Goal: Task Accomplishment & Management: Use online tool/utility

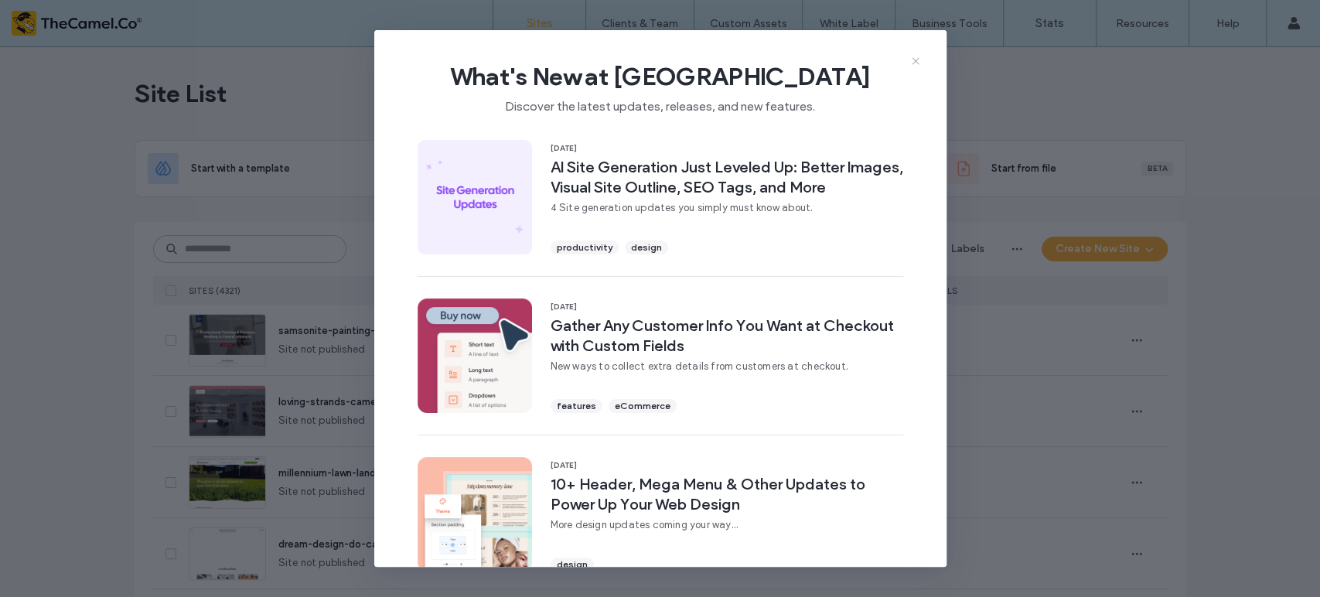
click at [919, 60] on icon at bounding box center [915, 61] width 12 height 12
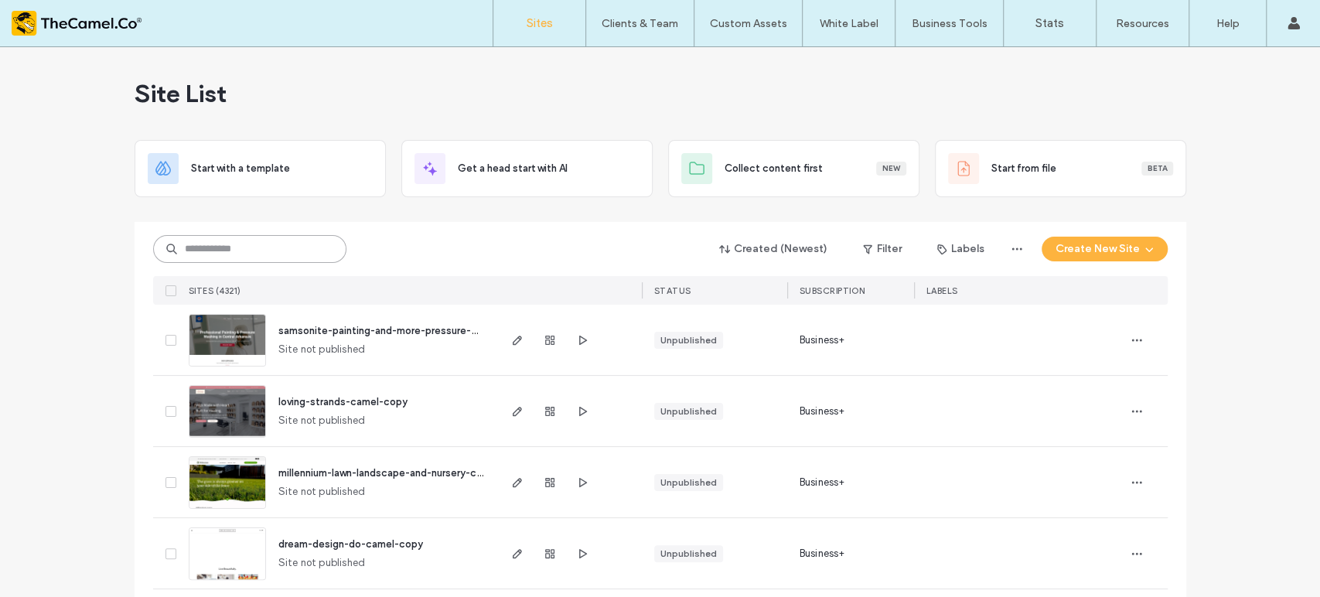
click at [215, 256] on input at bounding box center [249, 249] width 193 height 28
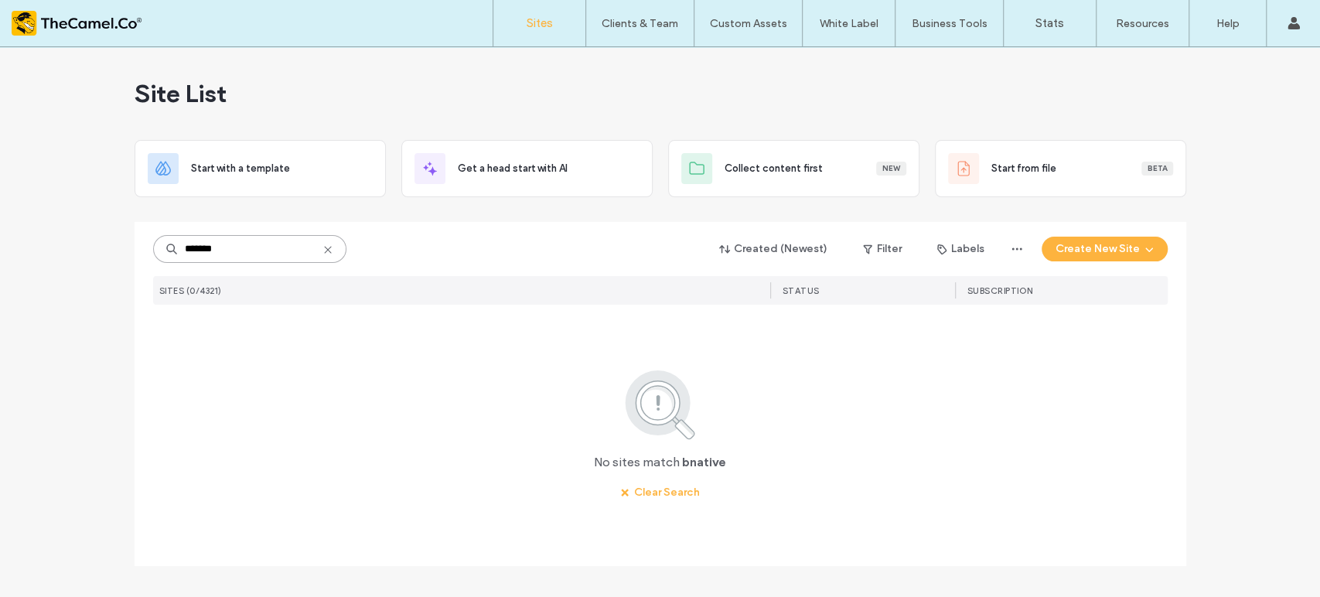
drag, startPoint x: 230, startPoint y: 254, endPoint x: 37, endPoint y: 246, distance: 192.7
click at [83, 250] on div "Site List Start with a template Get a head start with AI Collect content first …" at bounding box center [660, 322] width 1320 height 550
type input "******"
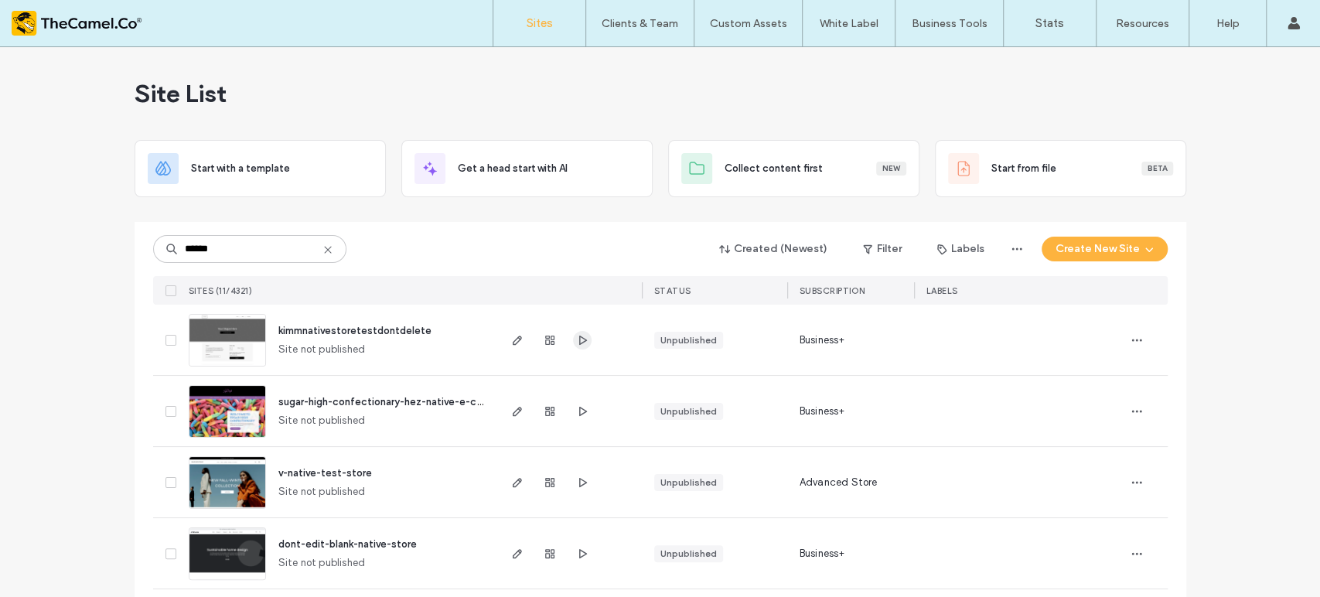
click at [578, 339] on icon "button" at bounding box center [582, 340] width 12 height 12
click at [515, 486] on icon "button" at bounding box center [517, 482] width 12 height 12
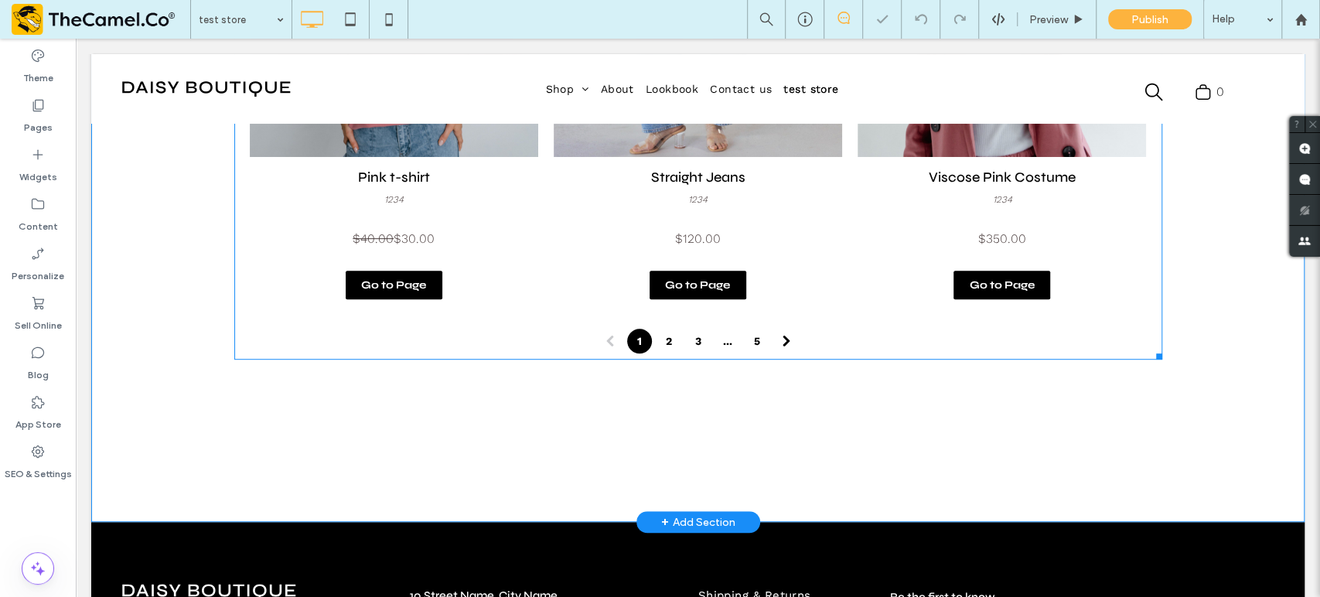
scroll to position [515, 0]
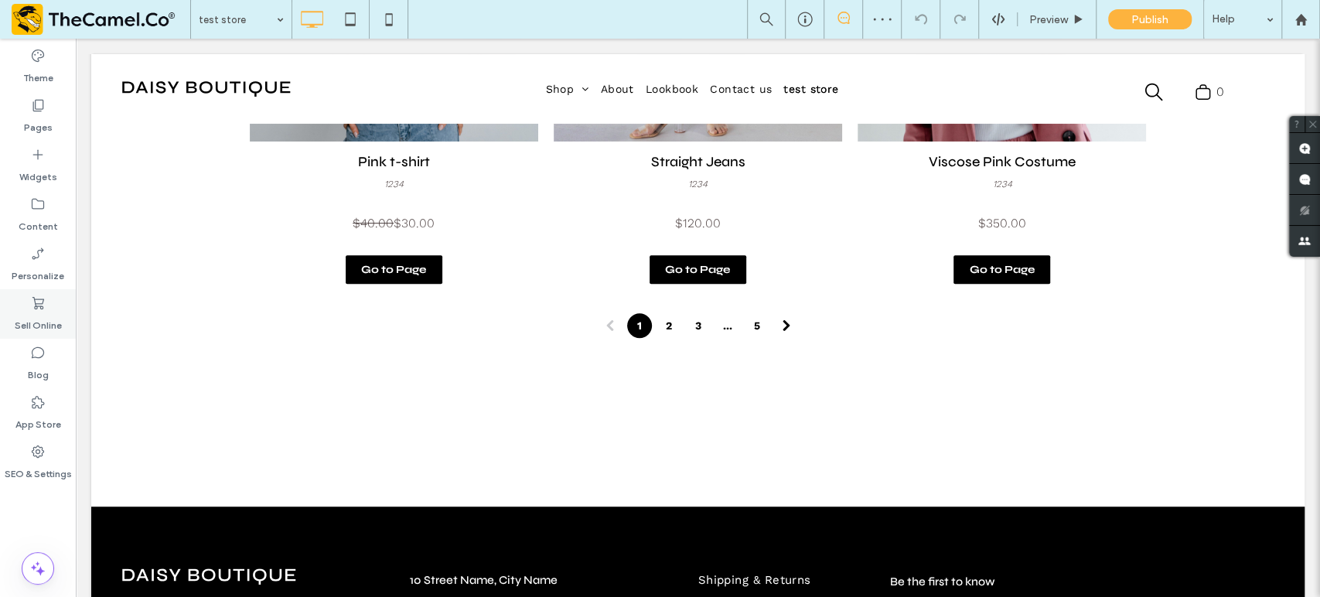
click at [43, 314] on label "Sell Online" at bounding box center [38, 322] width 47 height 22
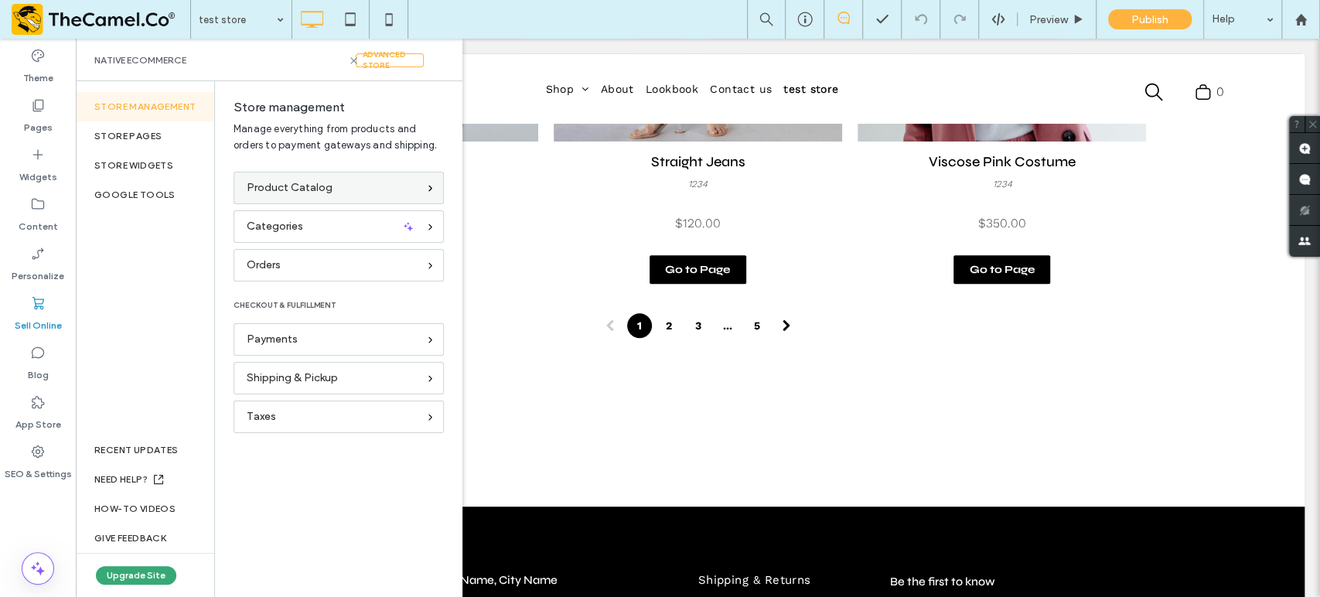
click at [330, 193] on div "Product Catalog" at bounding box center [332, 187] width 171 height 17
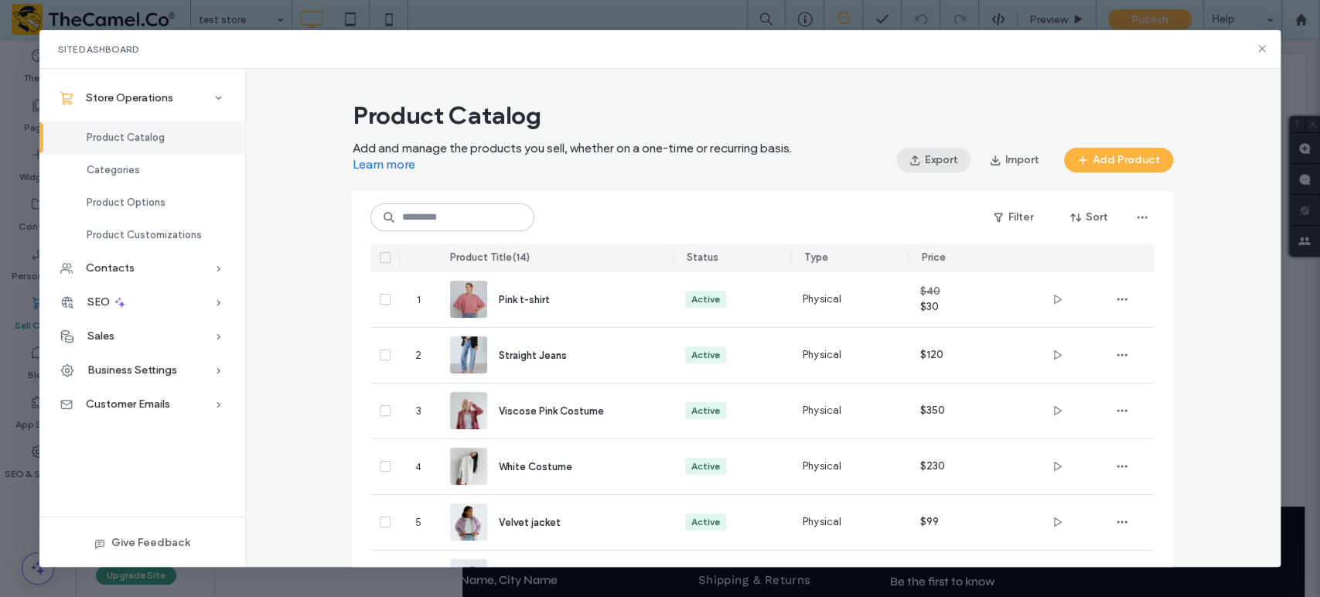
click at [938, 165] on button "Export" at bounding box center [933, 160] width 74 height 25
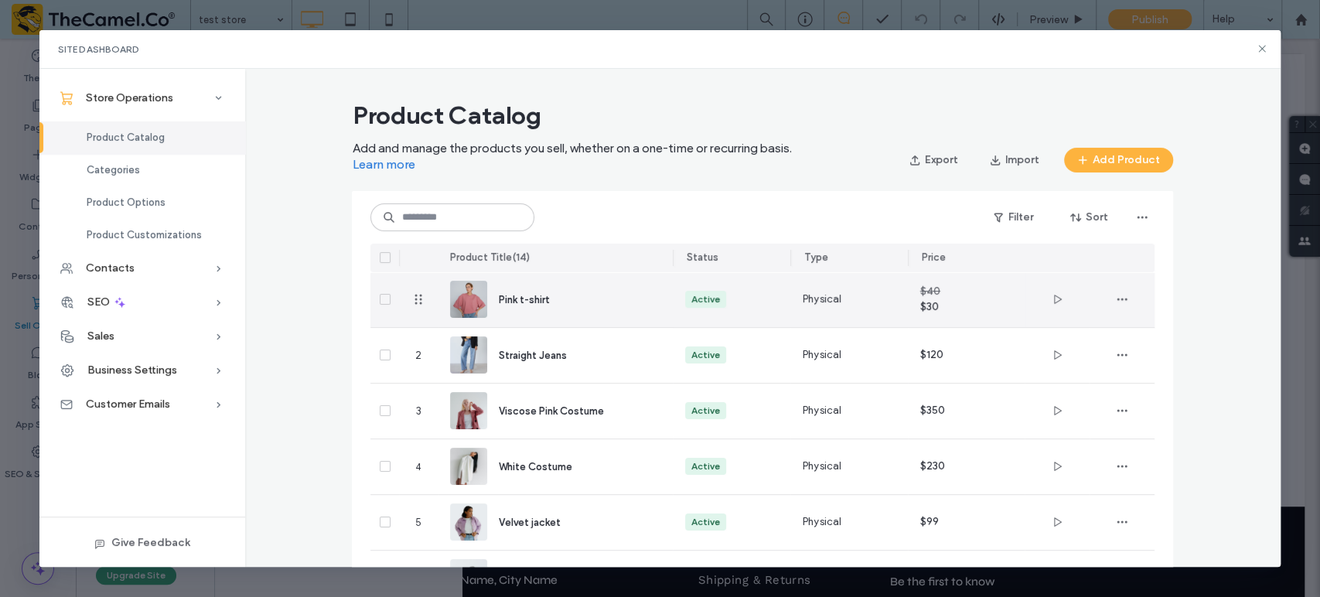
click at [512, 298] on span "Pink t-shirt" at bounding box center [523, 300] width 50 height 12
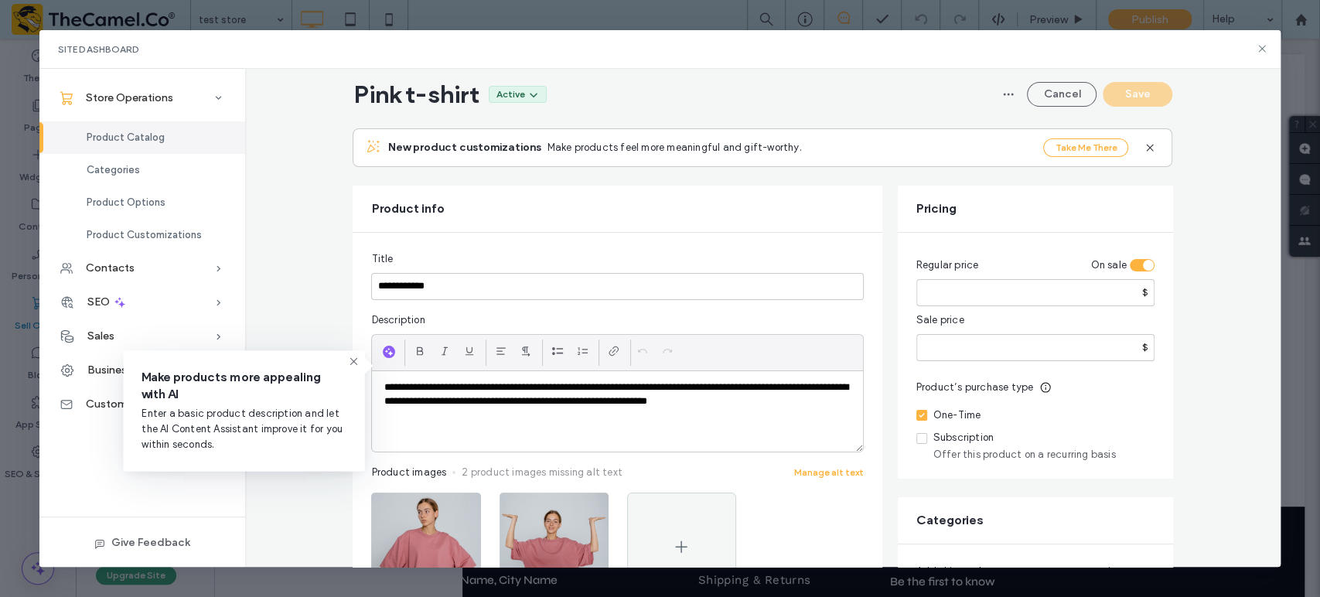
scroll to position [0, 0]
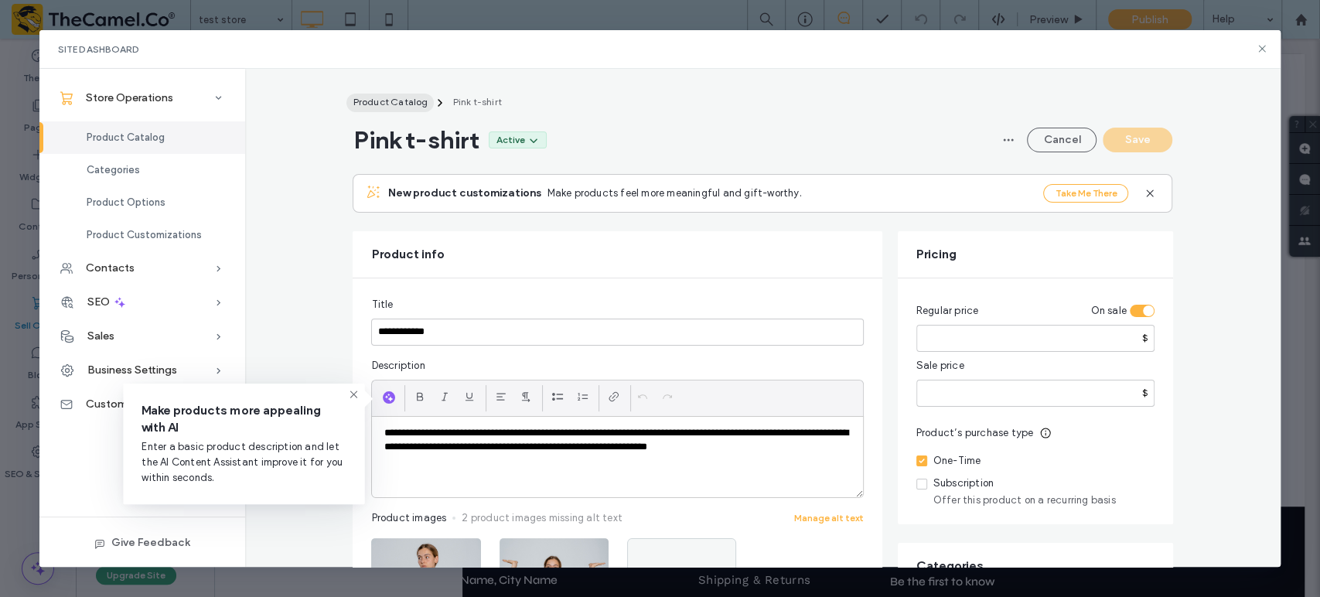
click at [399, 99] on span "Product Catalog" at bounding box center [390, 102] width 75 height 12
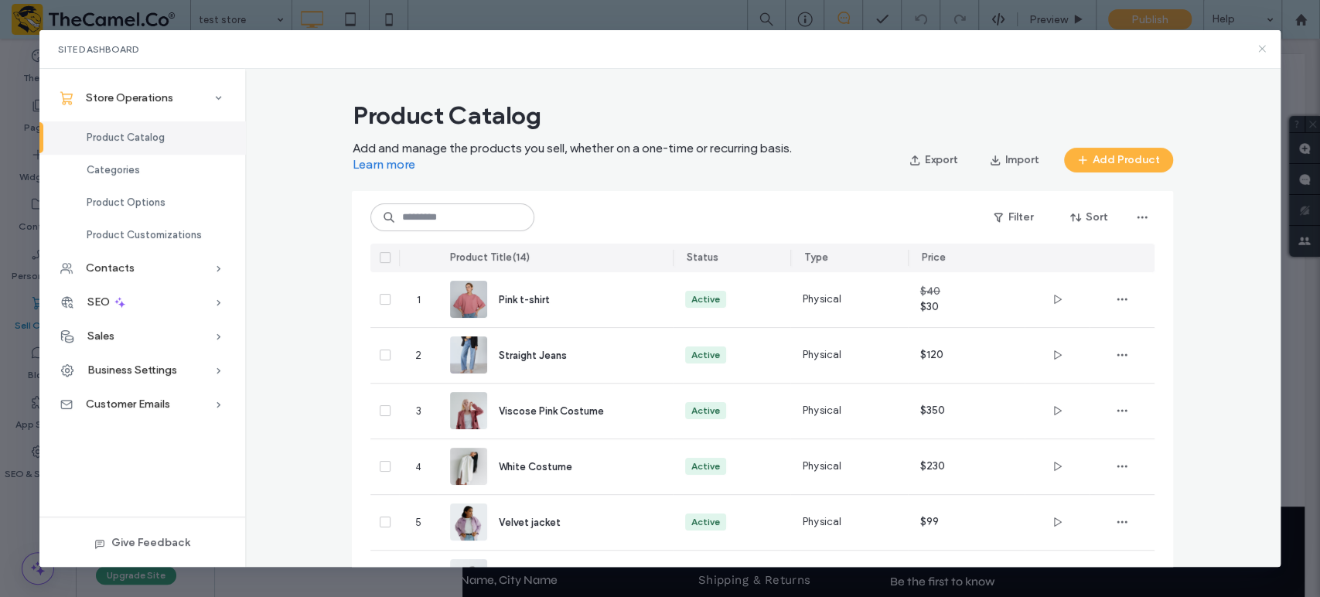
click at [1259, 47] on use at bounding box center [1261, 49] width 7 height 7
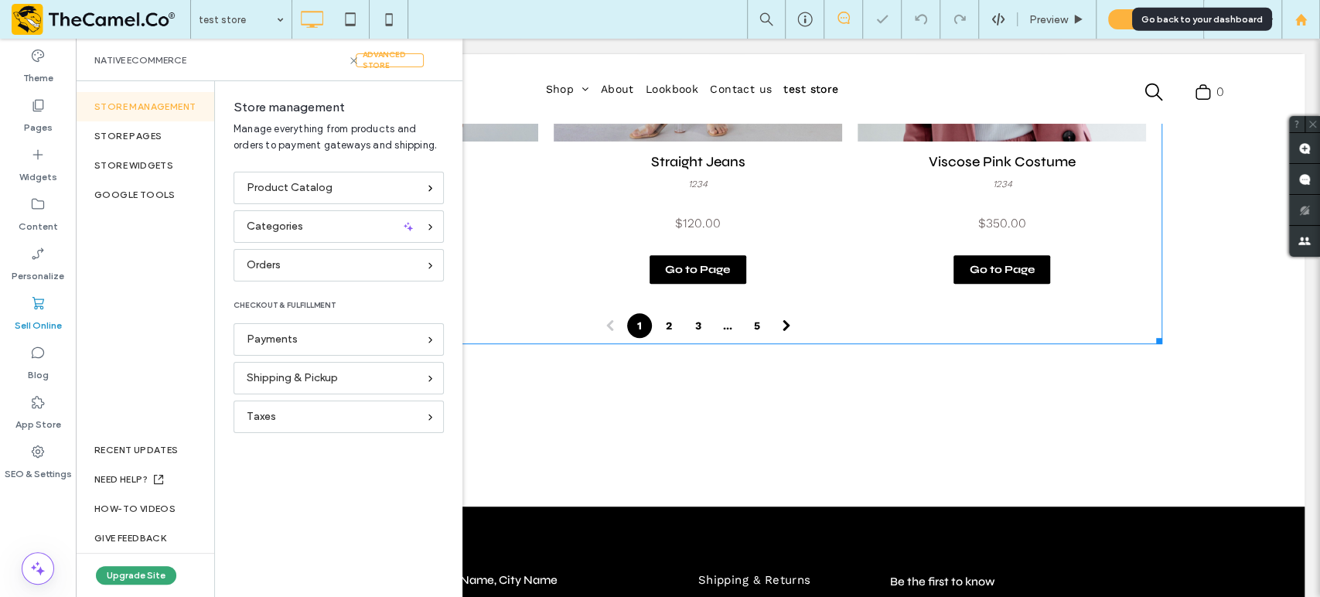
click at [1300, 32] on div at bounding box center [1300, 19] width 39 height 39
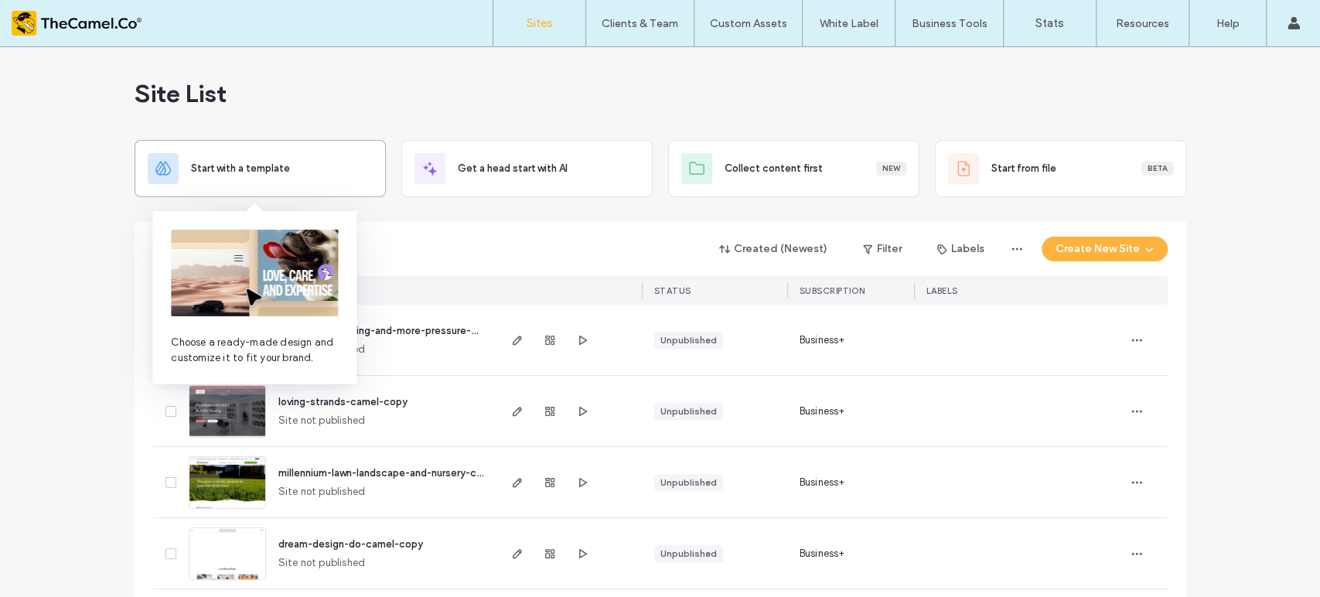
click at [280, 161] on span "Start with a template" at bounding box center [240, 168] width 99 height 15
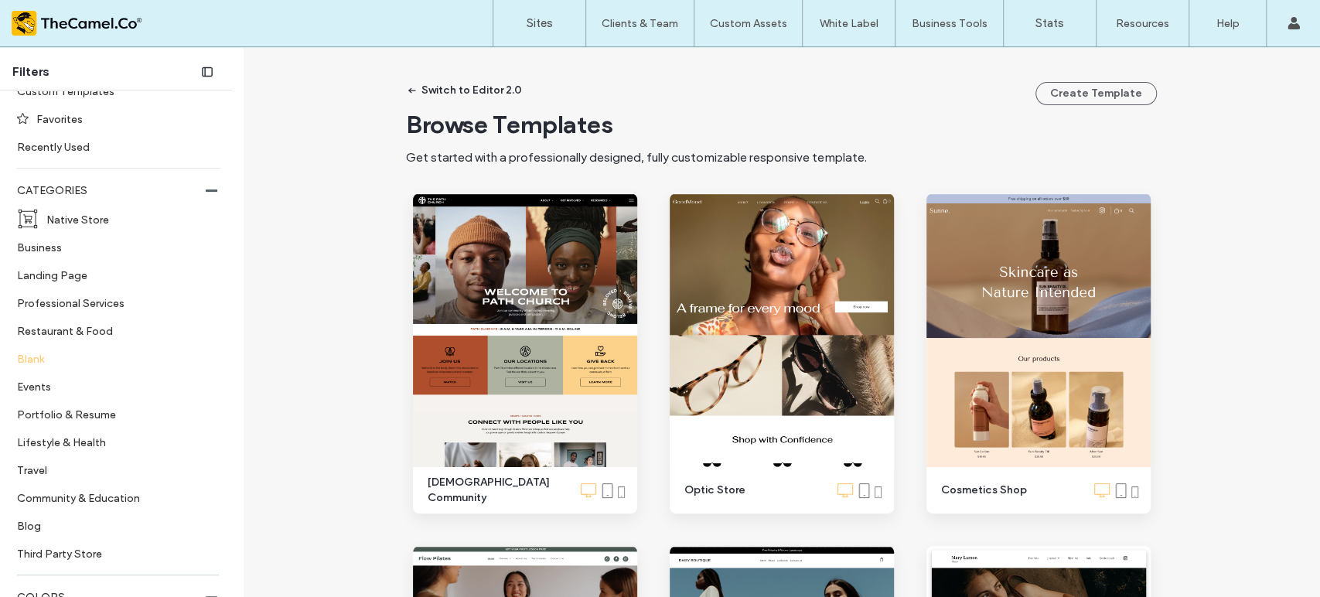
scroll to position [343, 0]
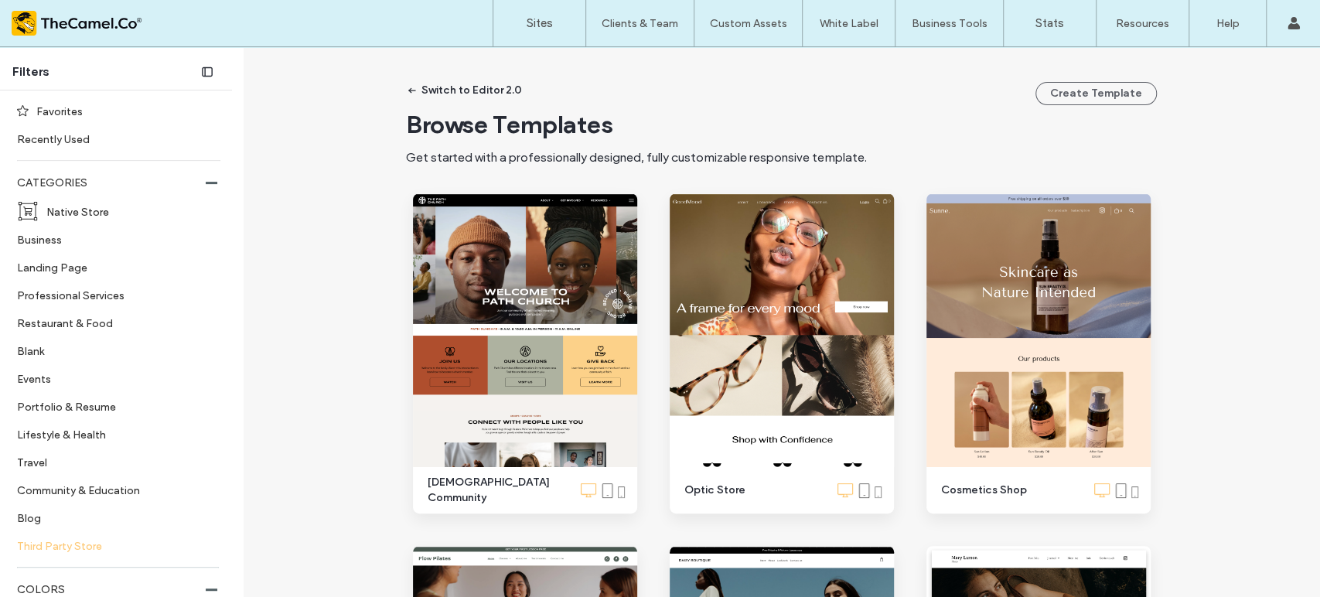
click at [56, 543] on label "Third Party Store" at bounding box center [112, 545] width 190 height 27
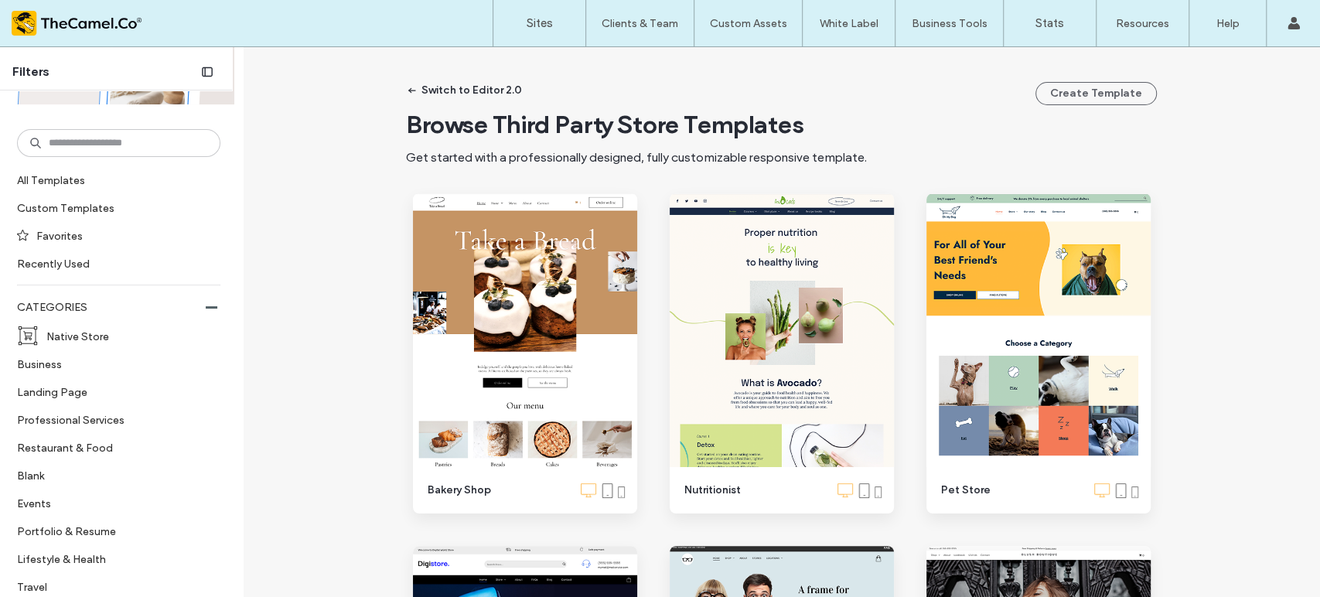
scroll to position [172, 0]
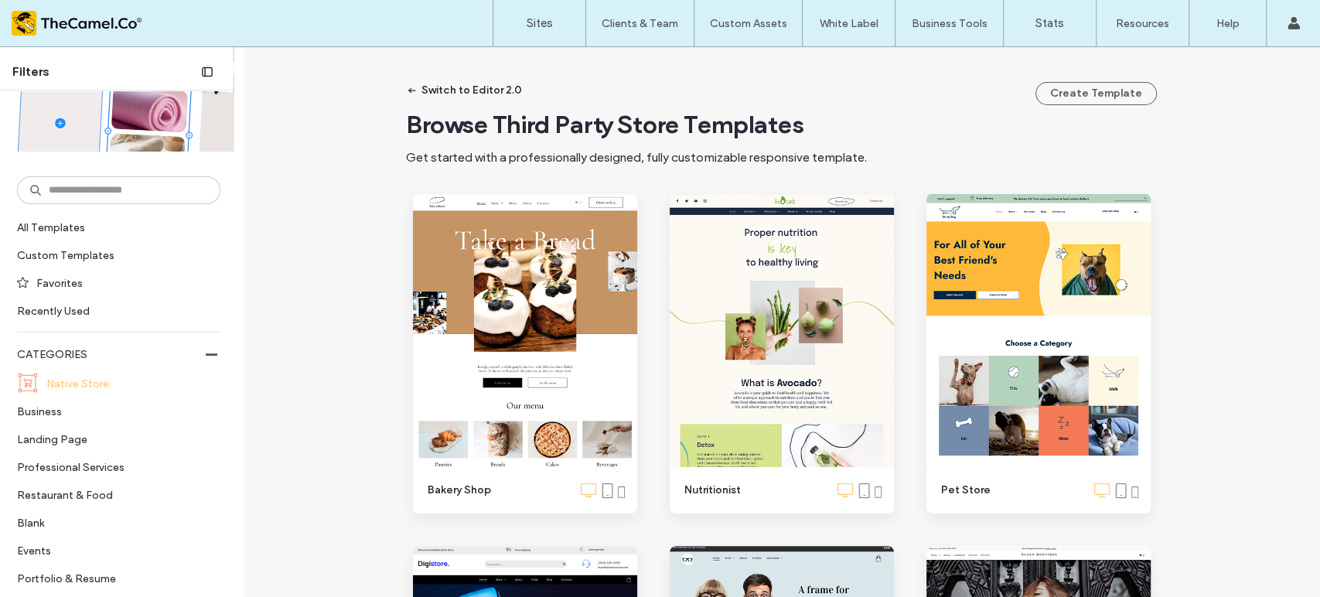
click at [98, 380] on label "Native Store" at bounding box center [126, 383] width 161 height 27
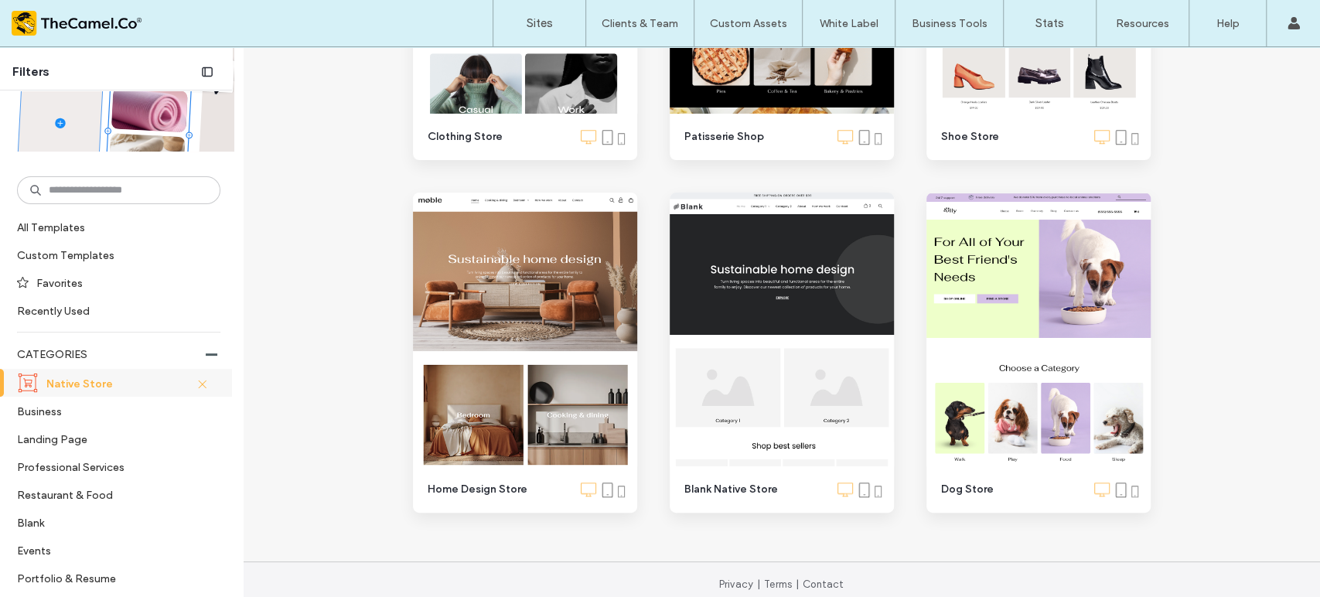
scroll to position [715, 0]
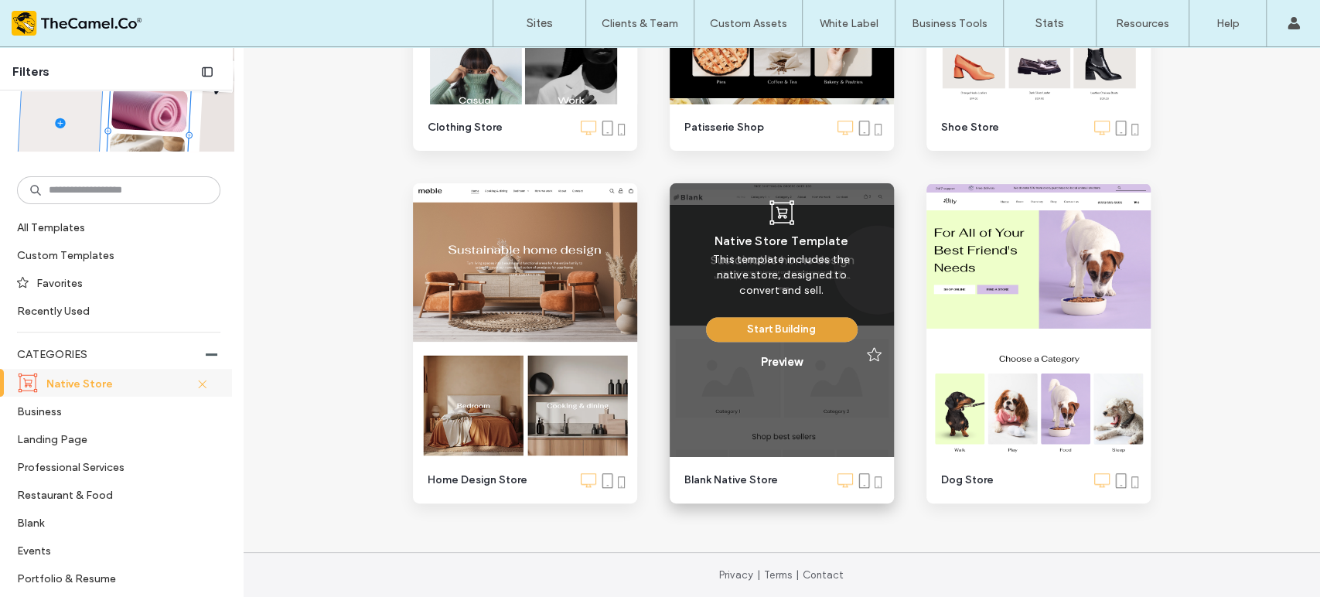
click at [779, 332] on button "Start Building" at bounding box center [782, 329] width 152 height 25
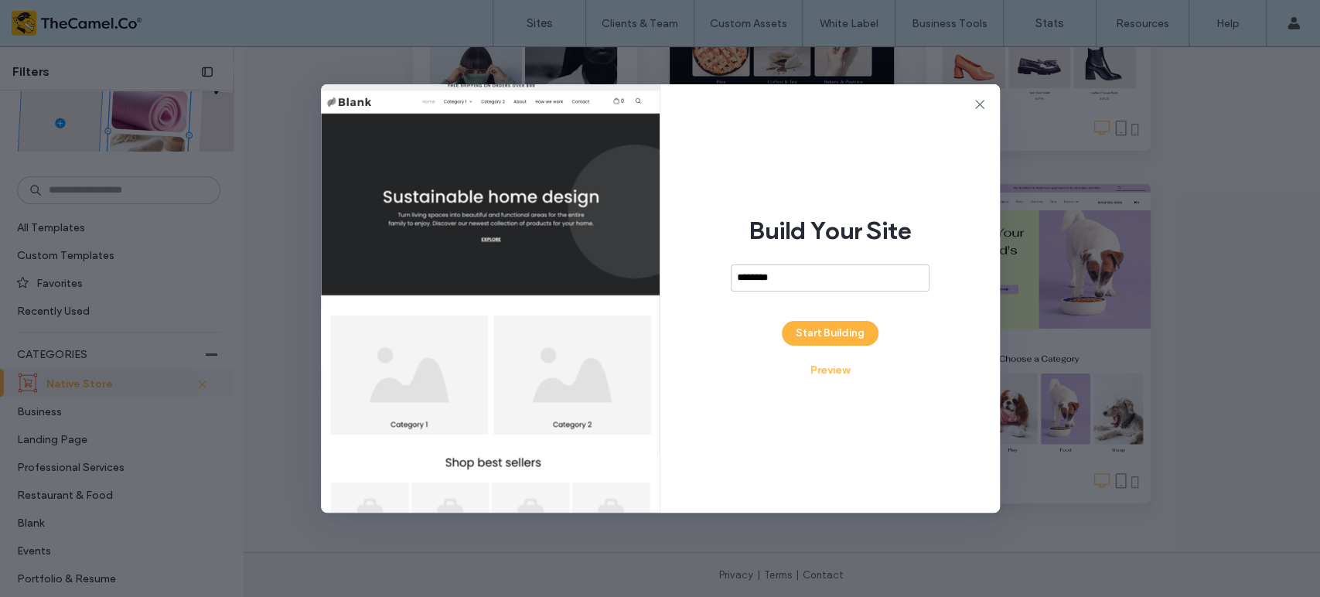
type input "********"
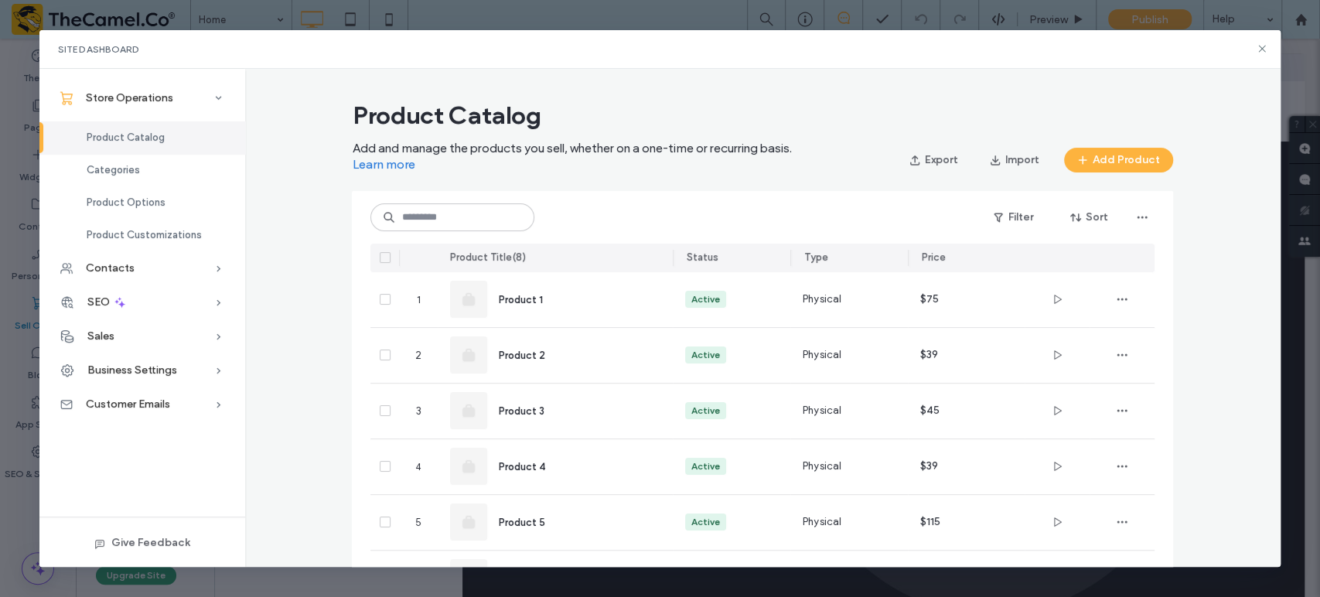
click at [928, 158] on button "Export" at bounding box center [933, 160] width 74 height 25
